Goal: Task Accomplishment & Management: Use online tool/utility

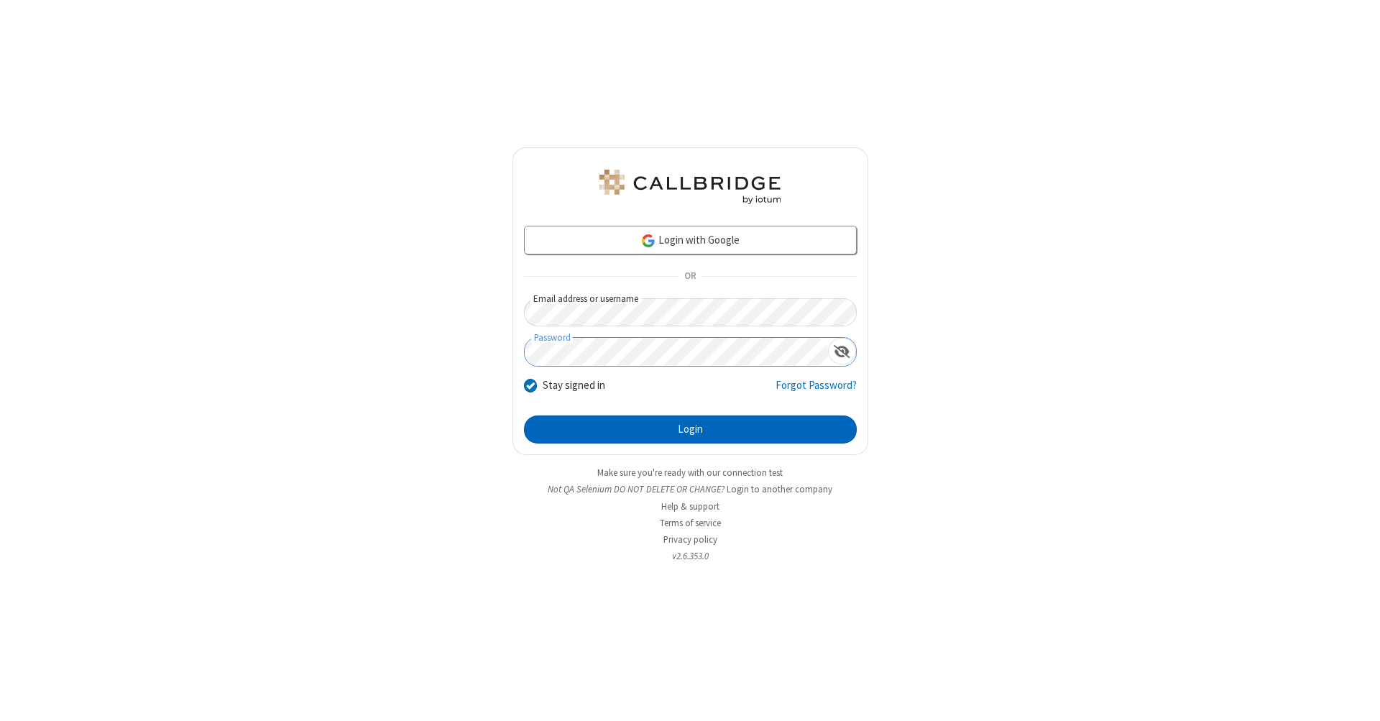
click at [690, 430] on button "Login" at bounding box center [690, 429] width 333 height 29
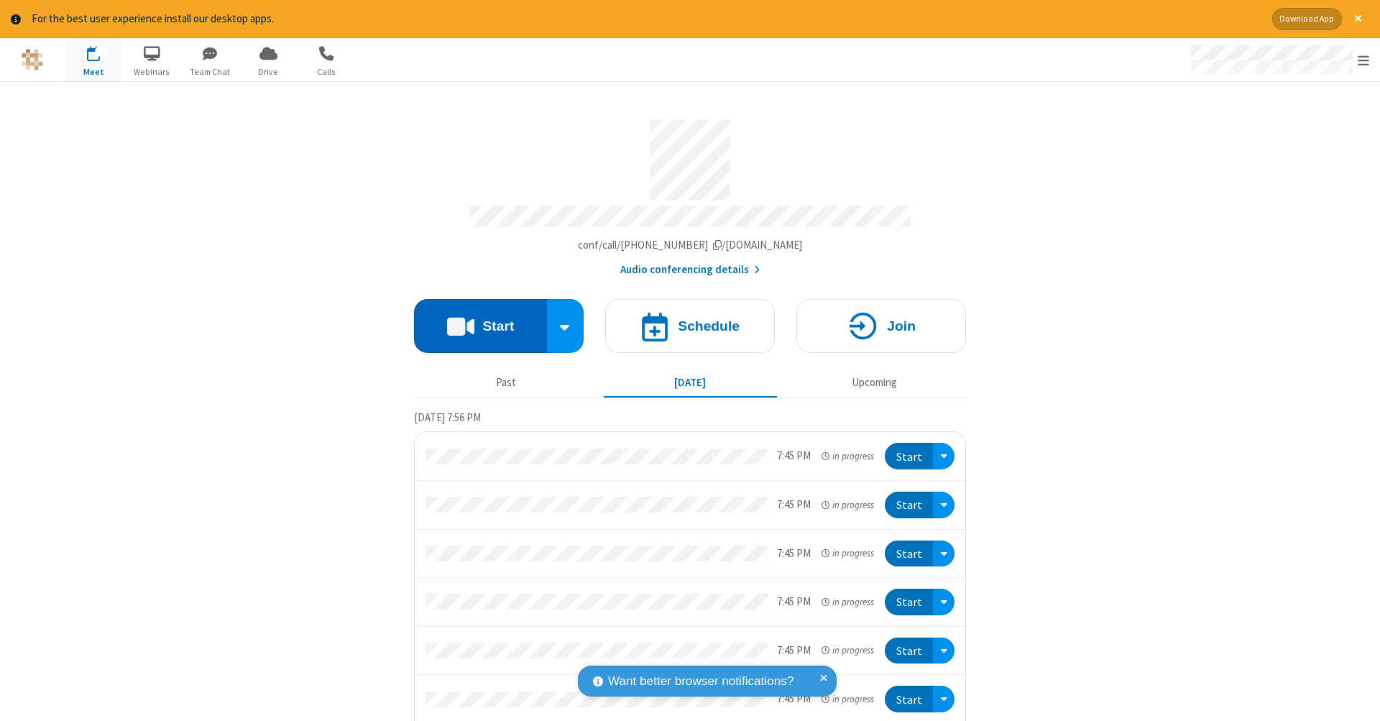
click at [474, 318] on button "Start" at bounding box center [480, 326] width 133 height 54
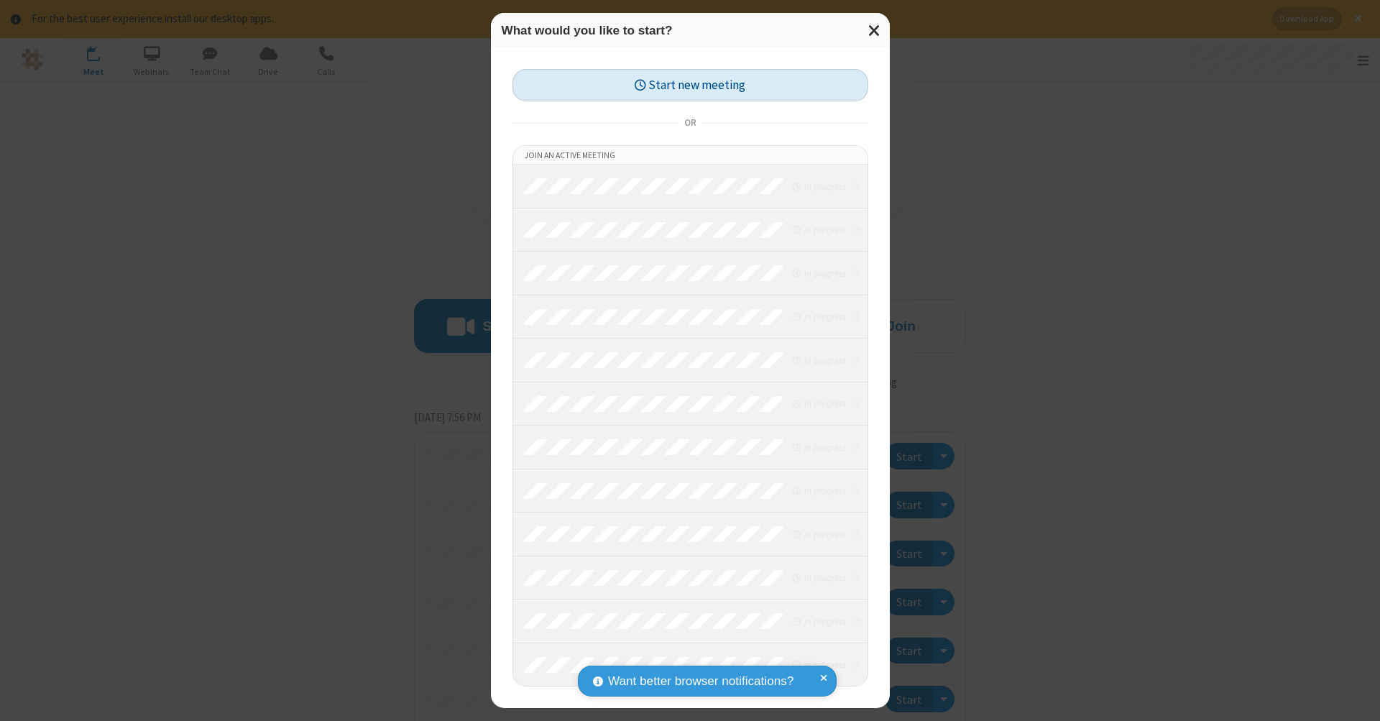
click at [690, 85] on button "Start new meeting" at bounding box center [690, 85] width 356 height 32
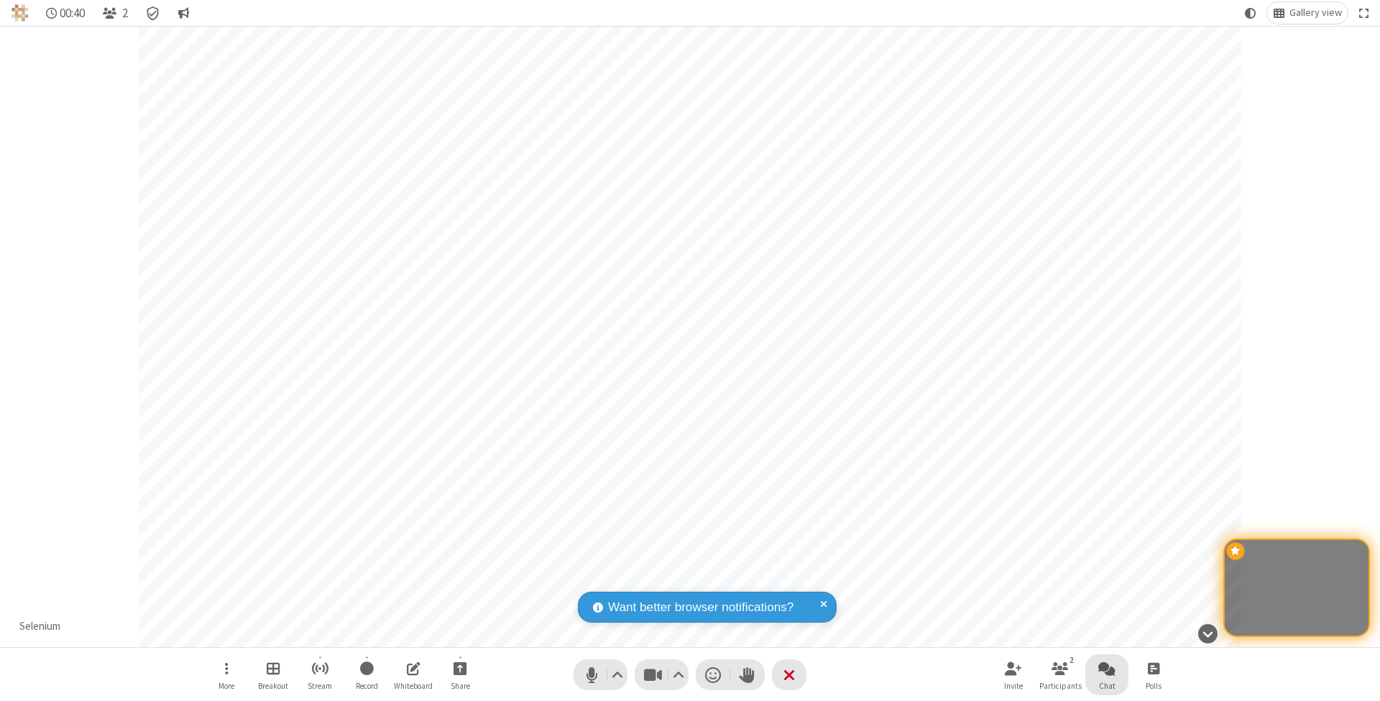
click at [1106, 667] on span "Open chat" at bounding box center [1106, 668] width 17 height 18
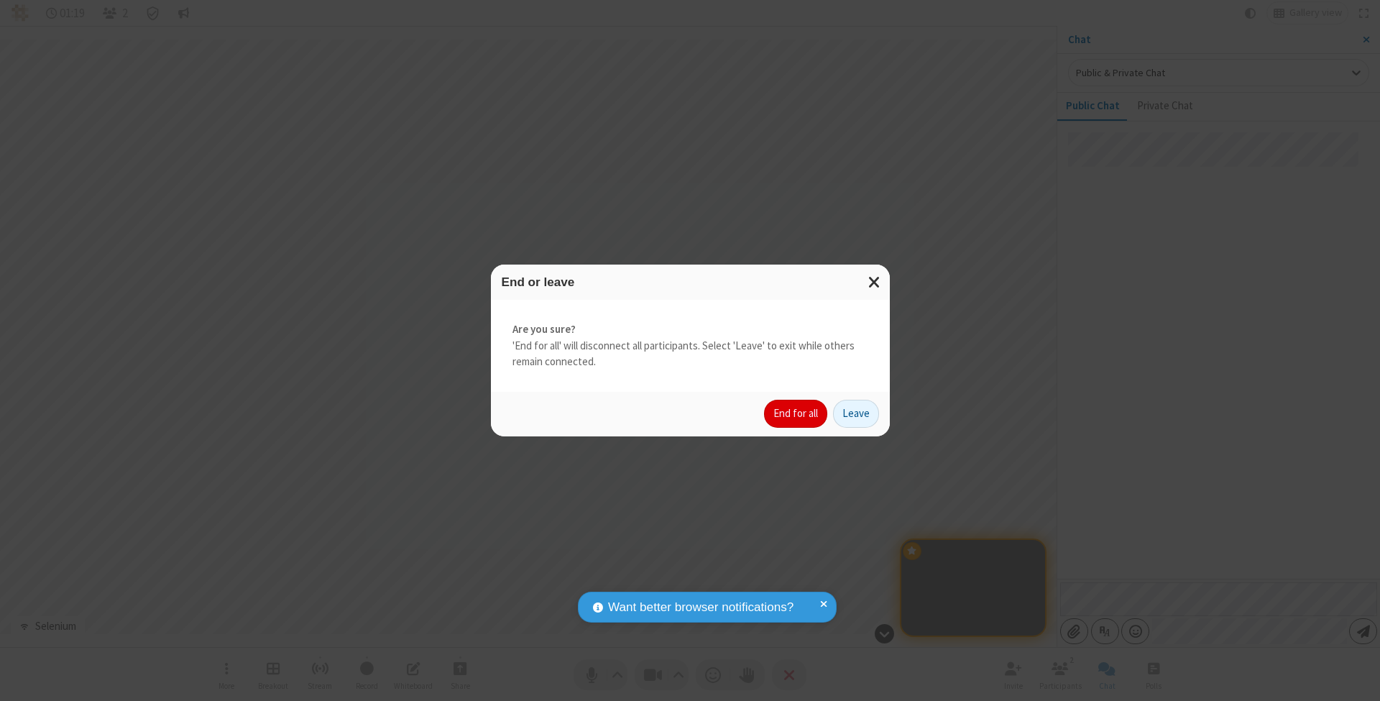
click at [796, 412] on button "End for all" at bounding box center [795, 413] width 63 height 29
